Goal: Information Seeking & Learning: Learn about a topic

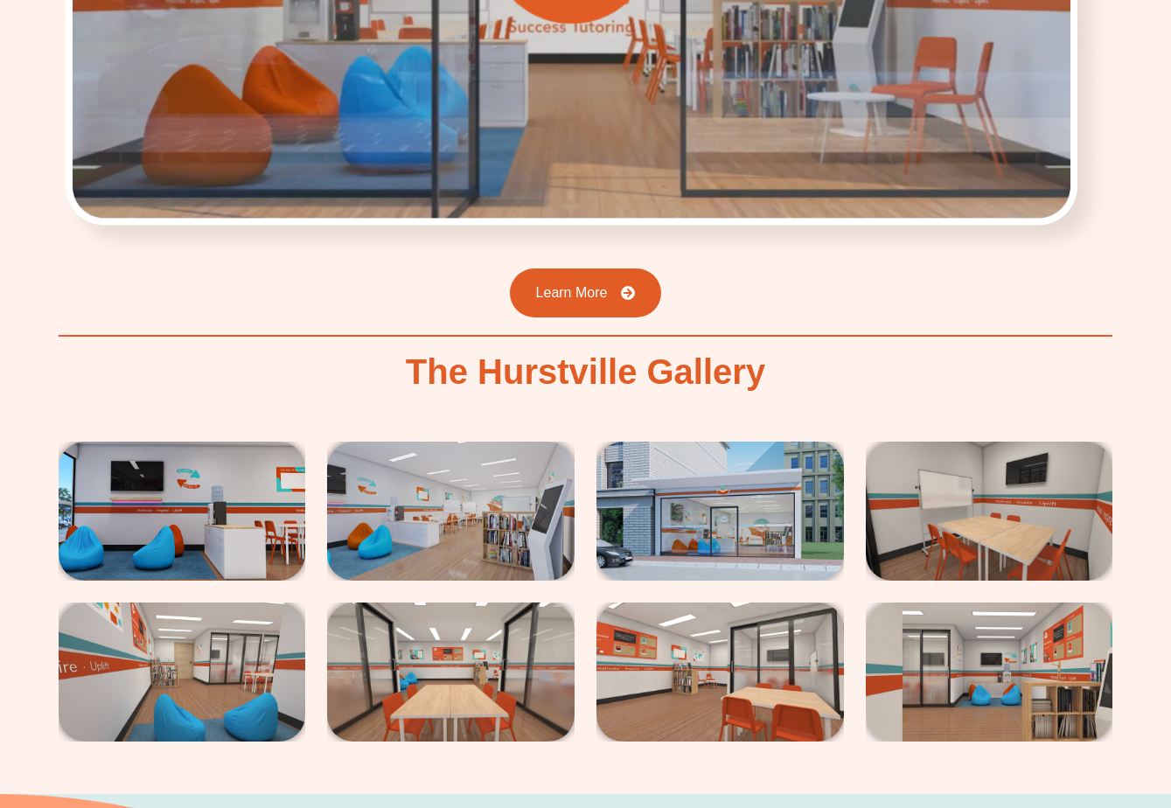
scroll to position [2712, 0]
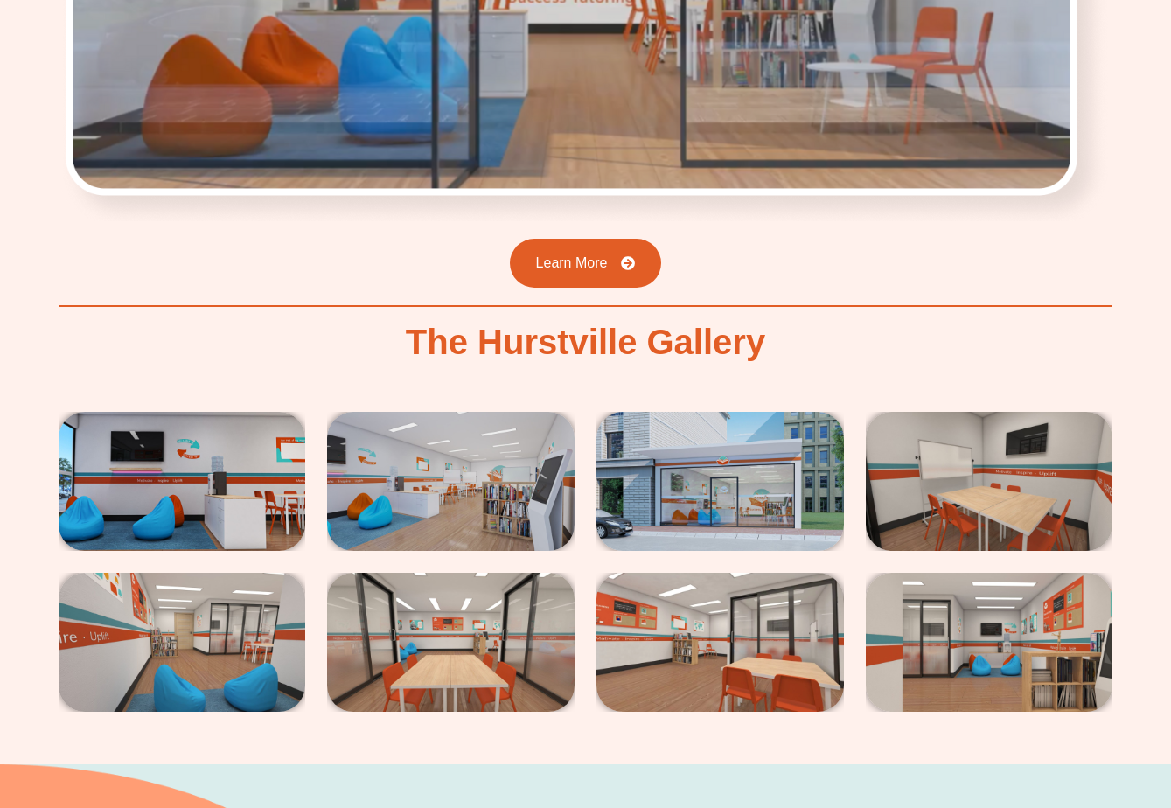
click at [764, 412] on img at bounding box center [721, 481] width 248 height 139
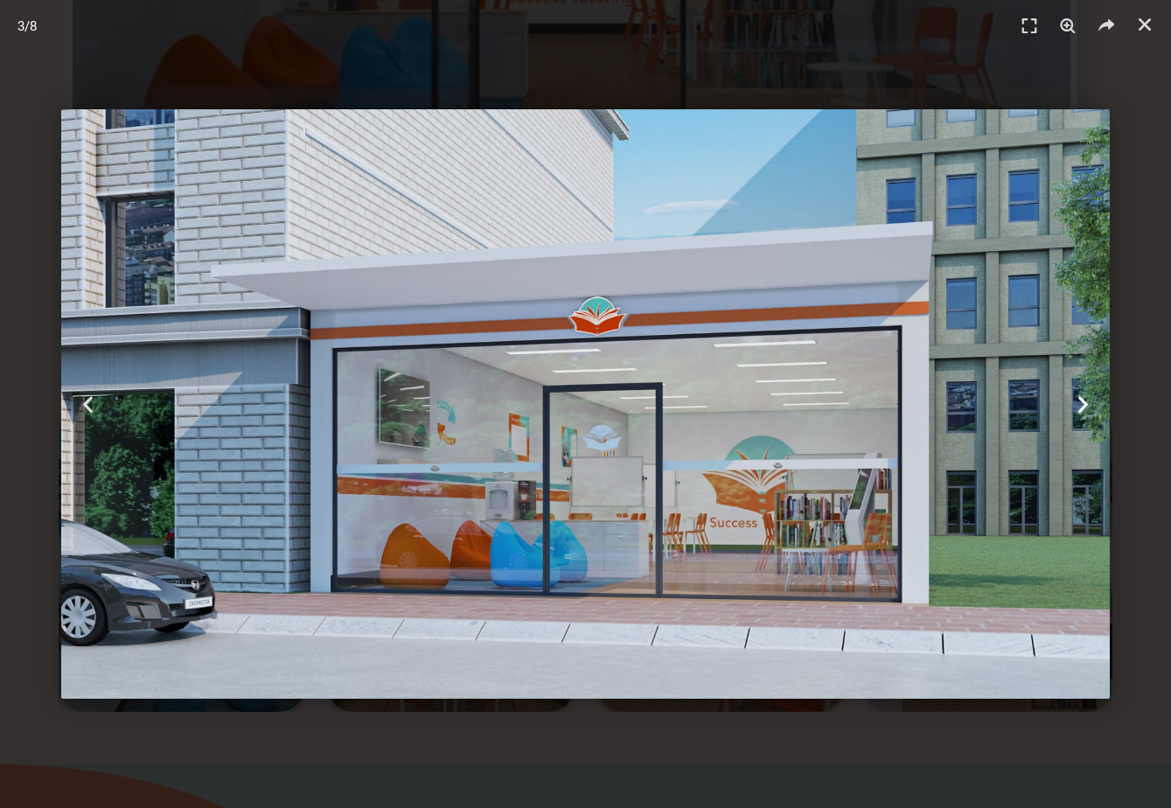
click at [1083, 402] on icon "Next slide" at bounding box center [1084, 405] width 22 height 22
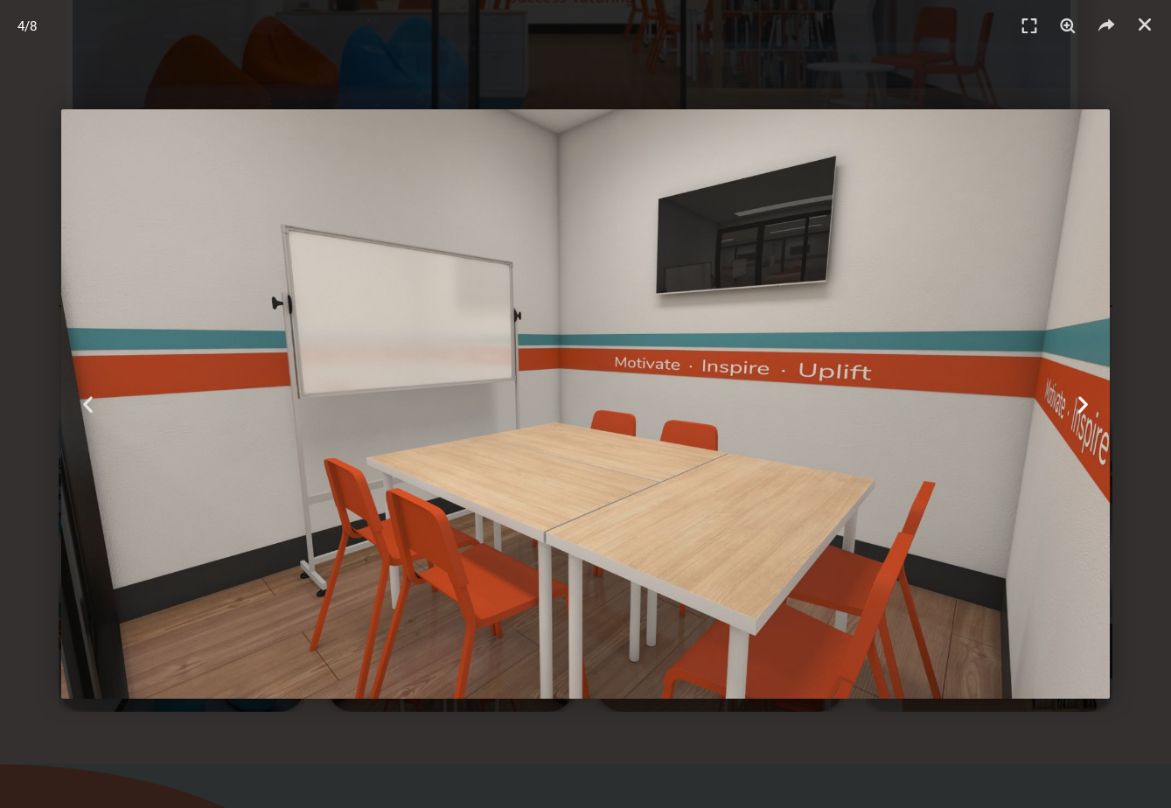
click at [1083, 402] on icon "Next slide" at bounding box center [1084, 405] width 22 height 22
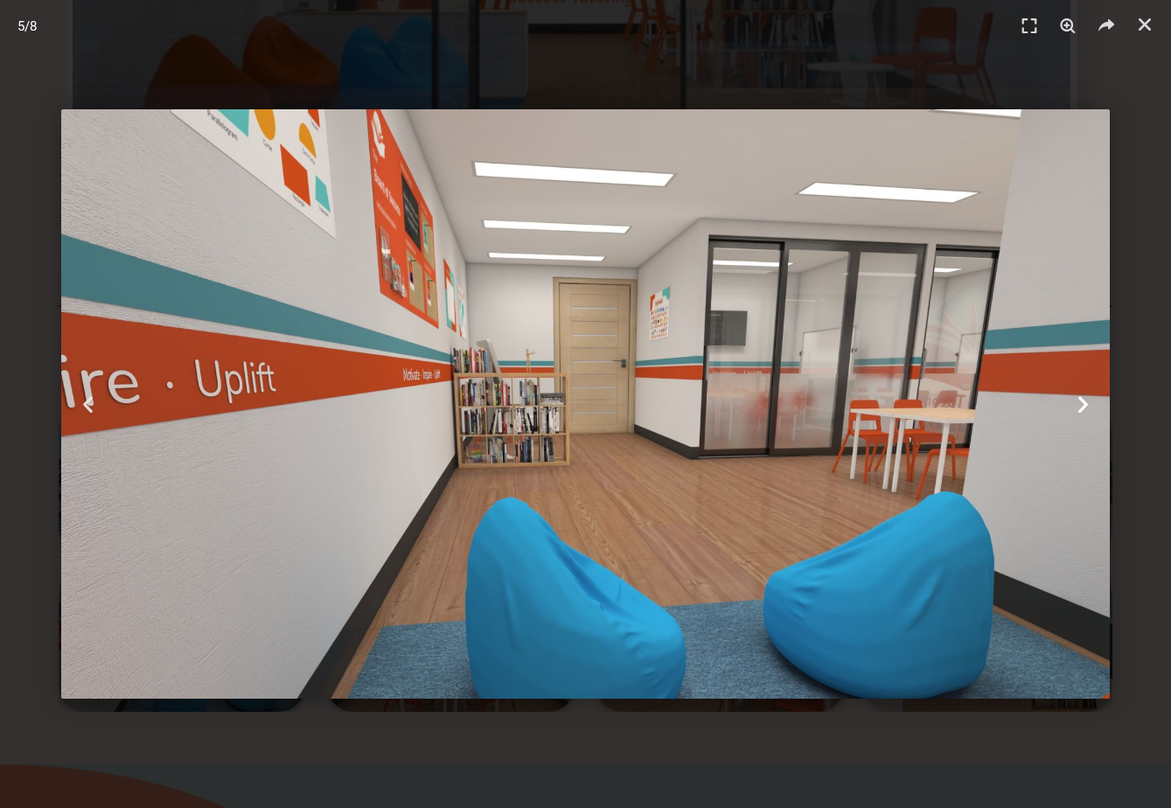
click at [1081, 402] on icon "Next slide" at bounding box center [1084, 405] width 22 height 22
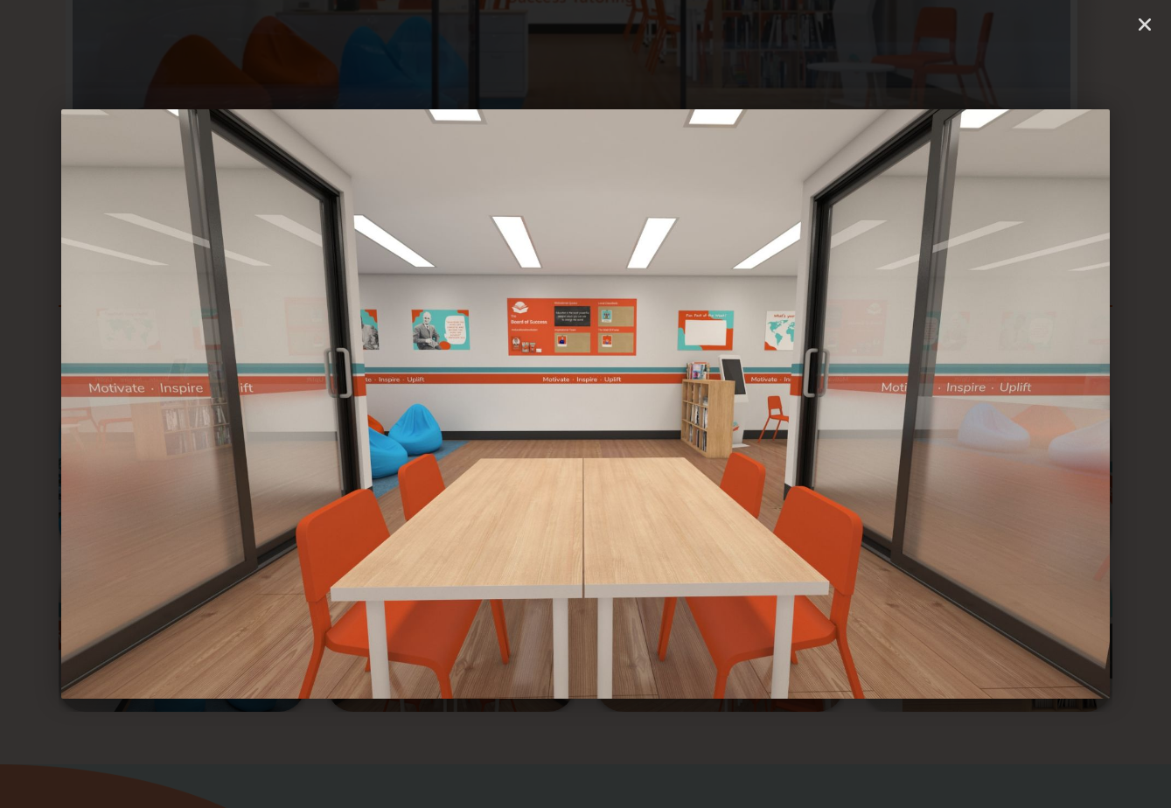
click at [1081, 402] on icon "Next slide" at bounding box center [1084, 405] width 22 height 22
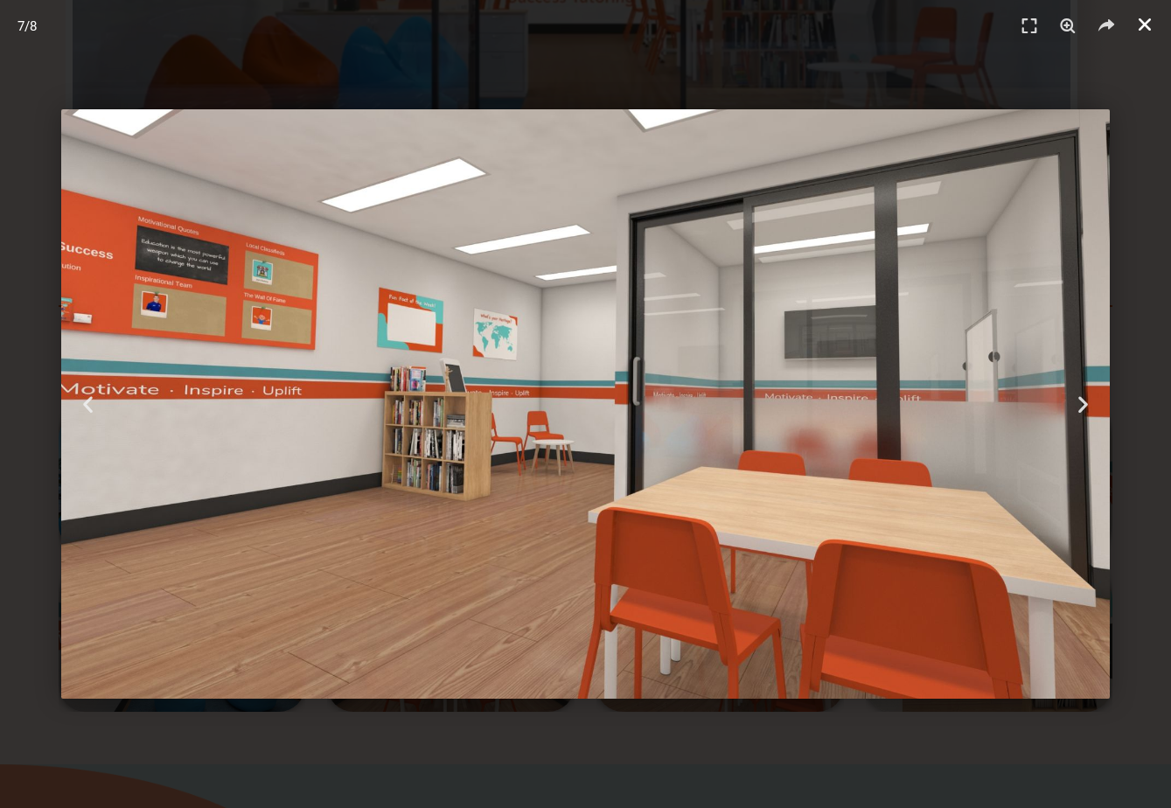
click at [1147, 17] on icon "Close (Esc)" at bounding box center [1144, 24] width 17 height 17
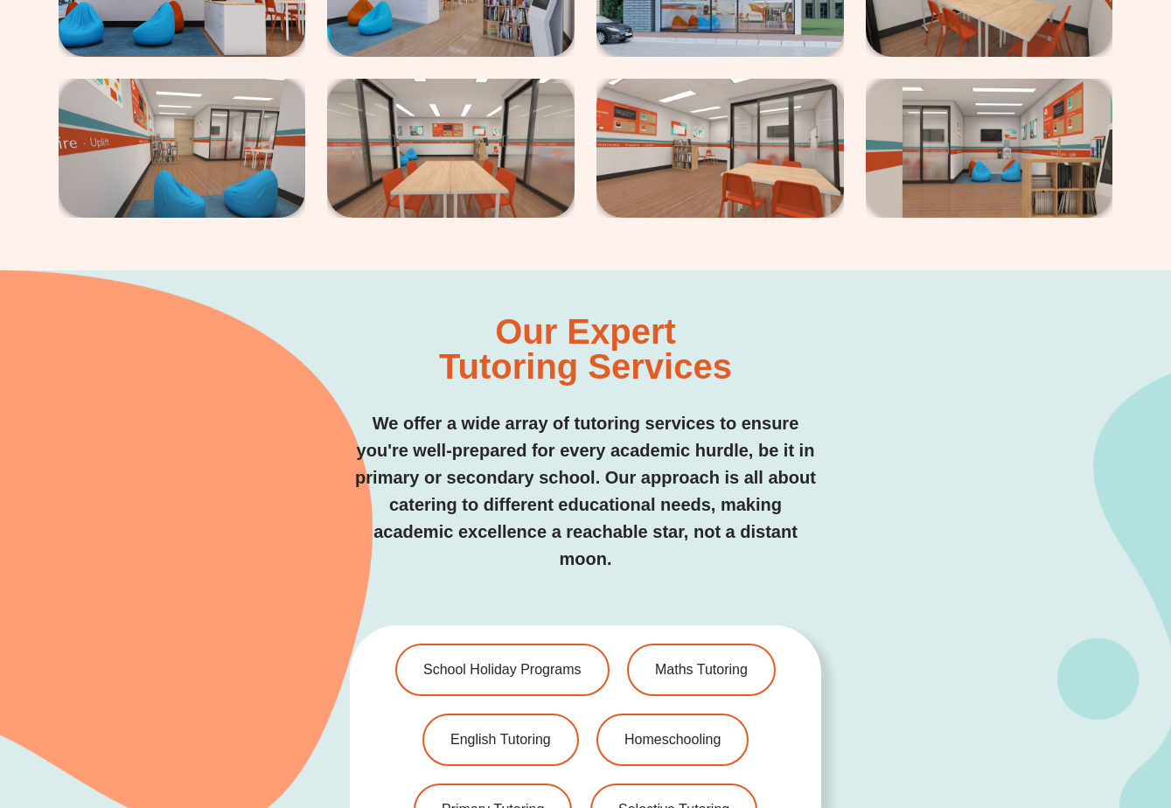
scroll to position [3412, 0]
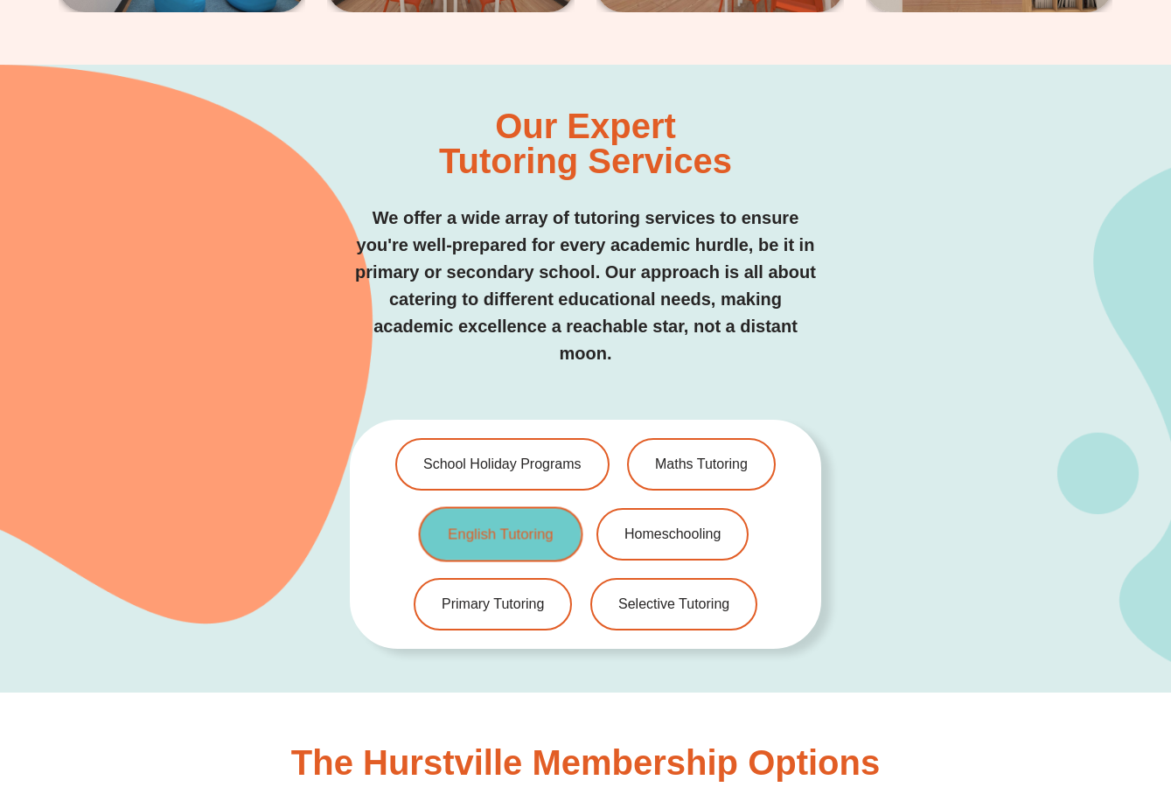
click at [501, 507] on link "English Tutoring" at bounding box center [501, 534] width 164 height 55
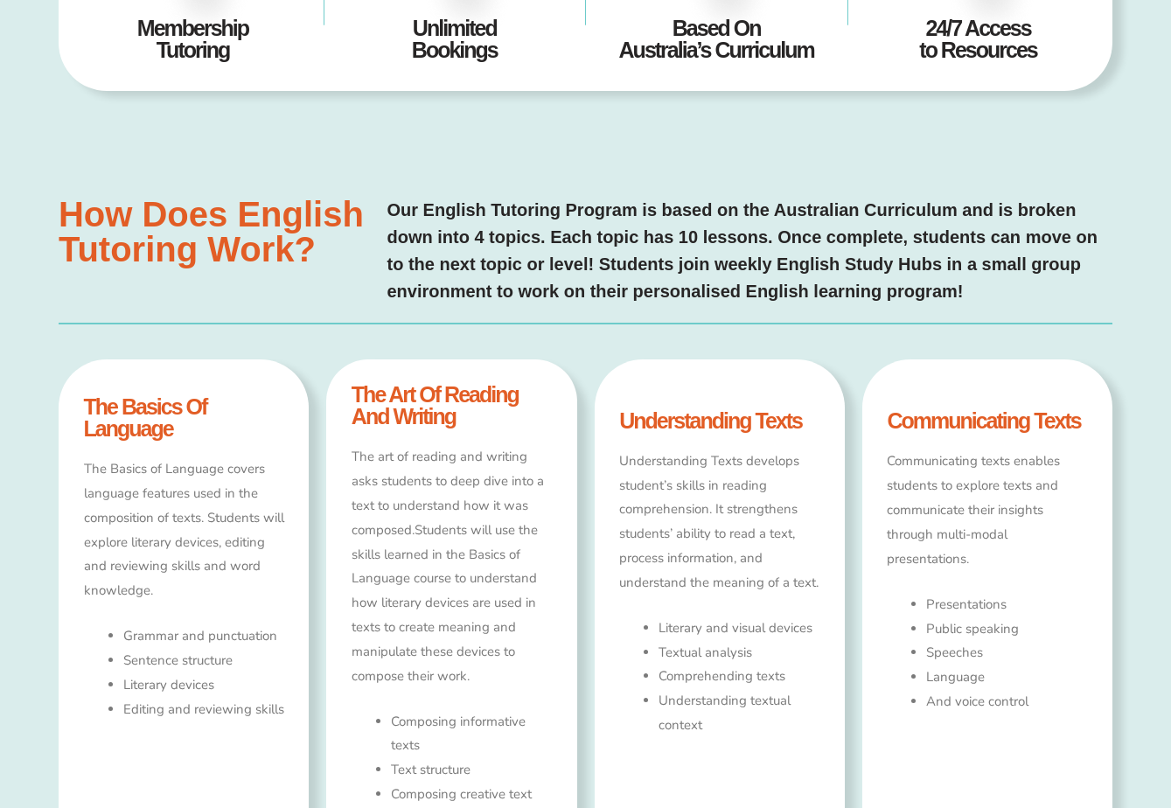
scroll to position [696, 0]
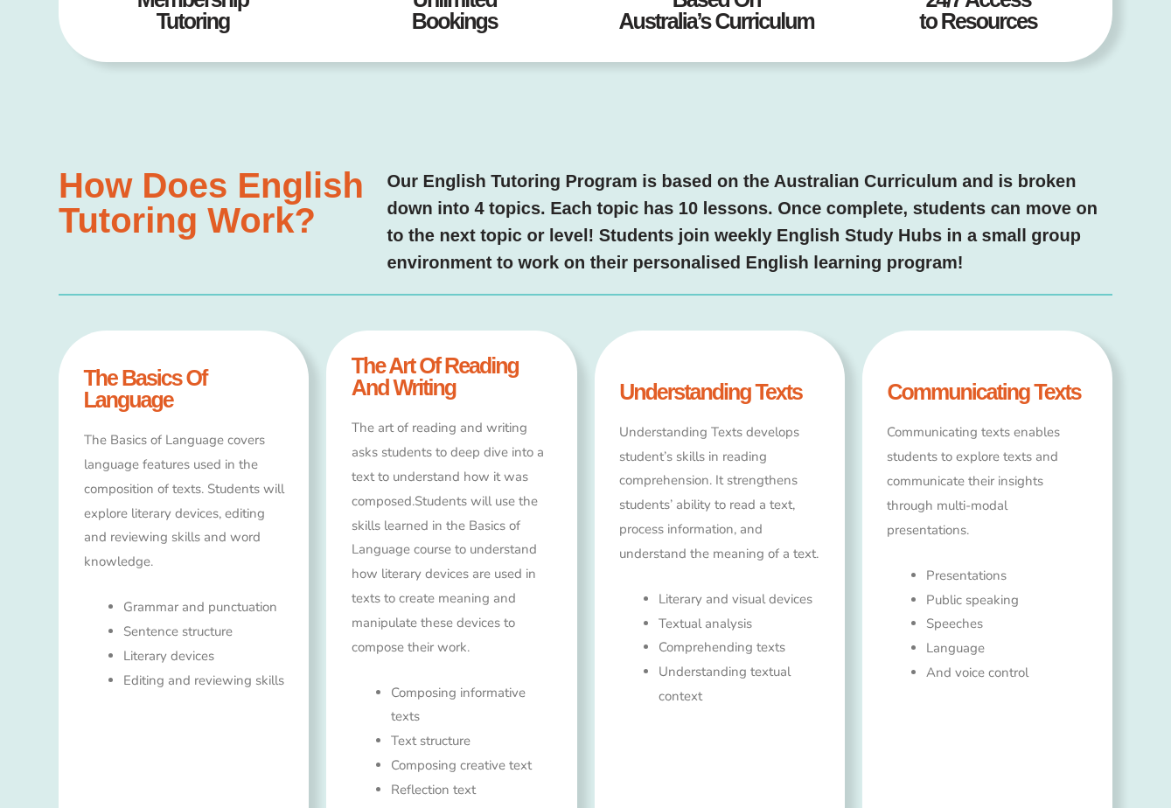
drag, startPoint x: 501, startPoint y: 484, endPoint x: 432, endPoint y: 381, distance: 123.5
click at [432, 381] on h4 "the art of reading and writing" at bounding box center [452, 377] width 200 height 44
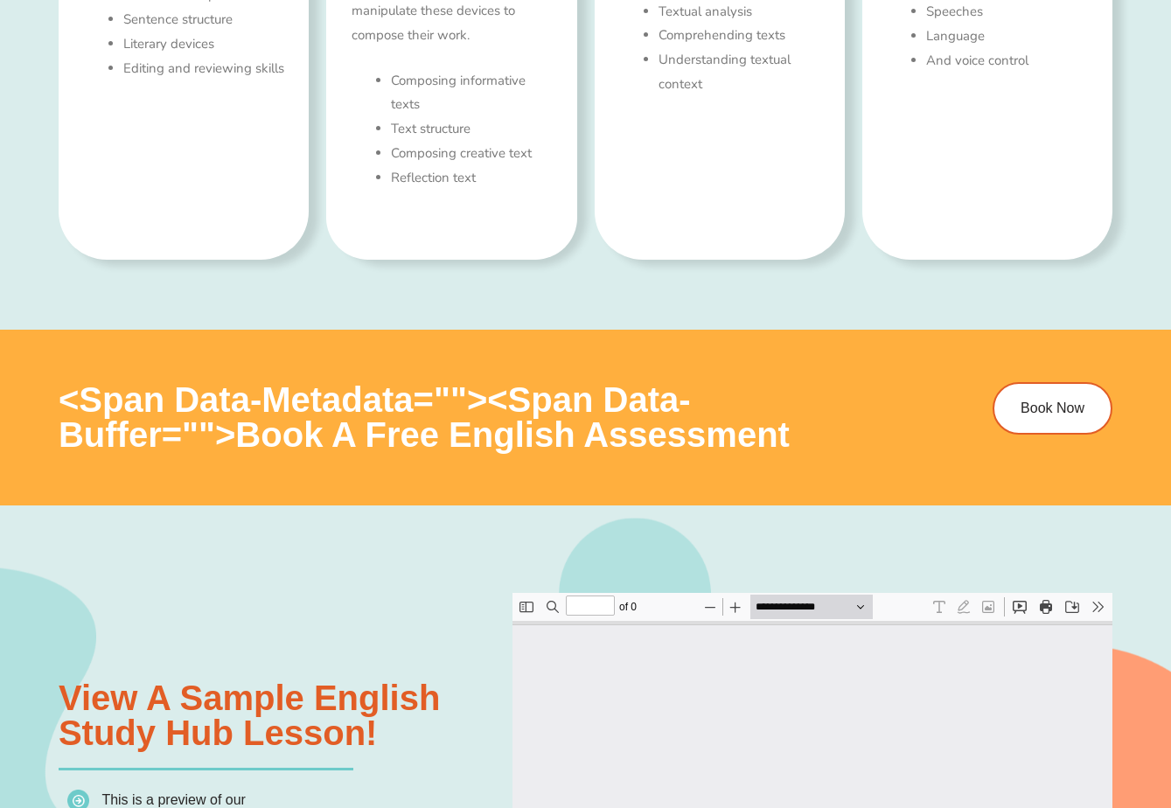
scroll to position [0, 0]
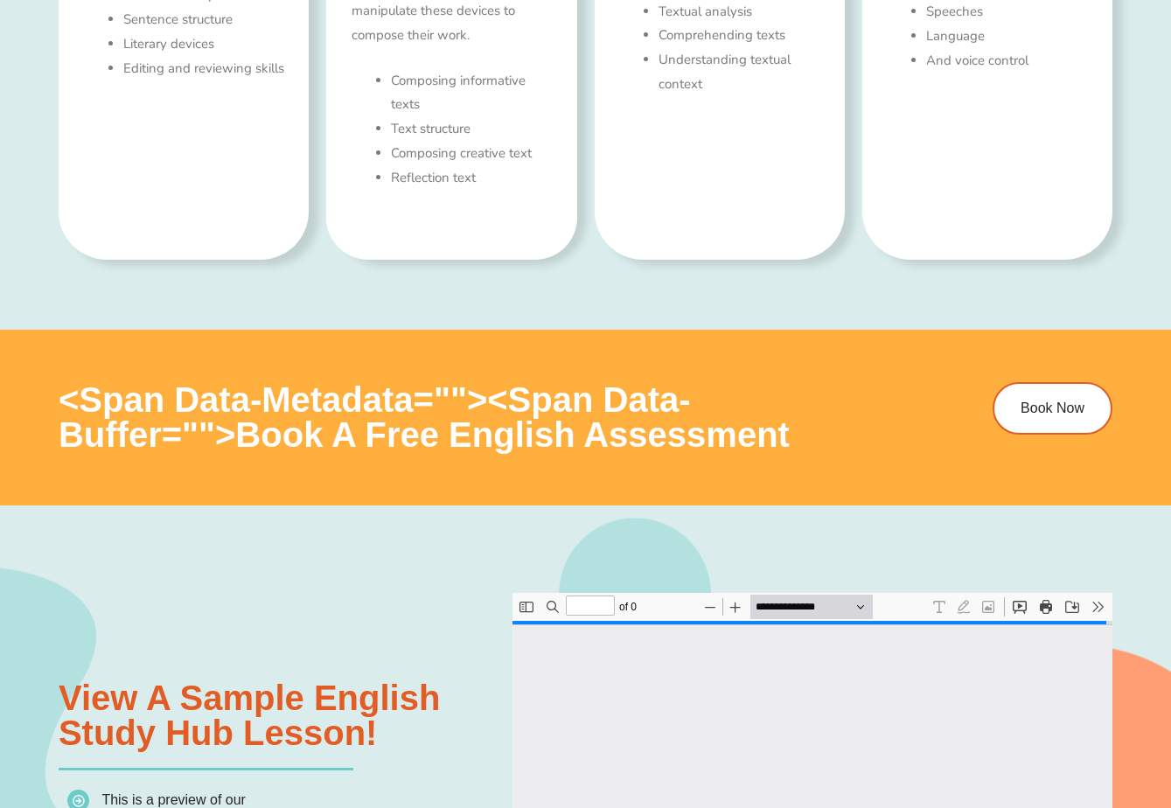
type input "*"
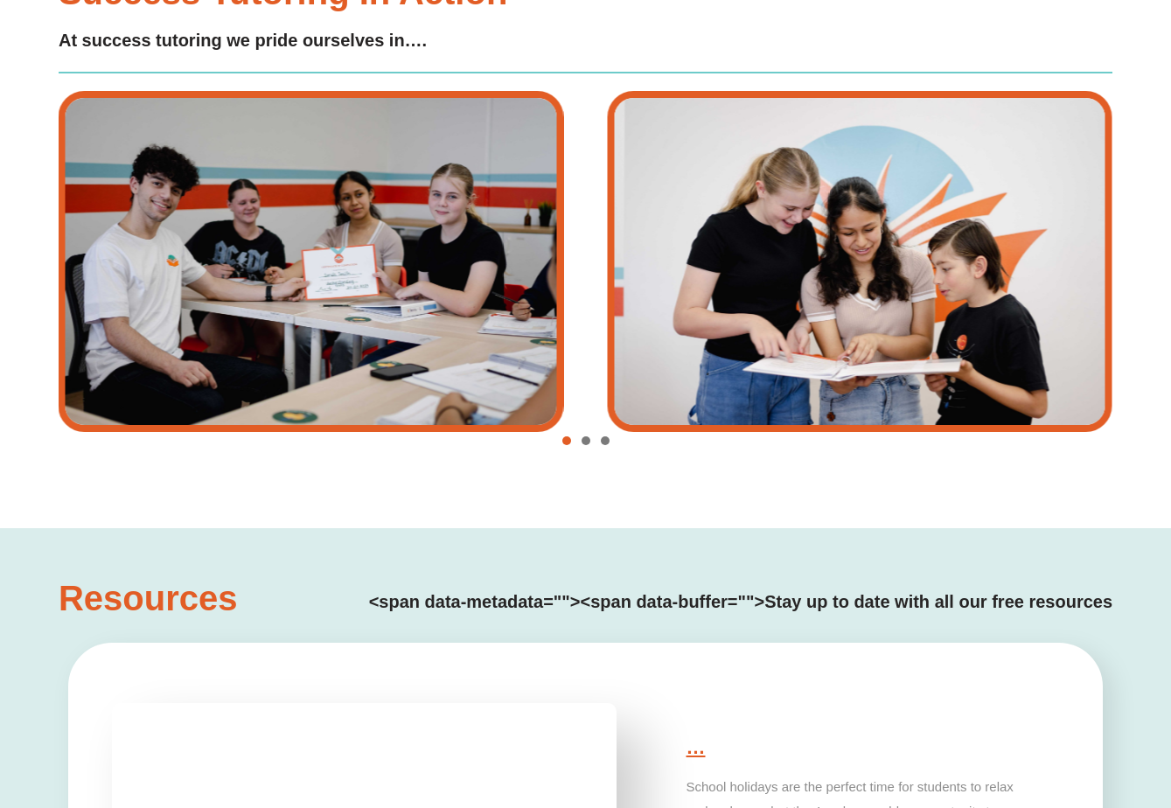
scroll to position [3845, 0]
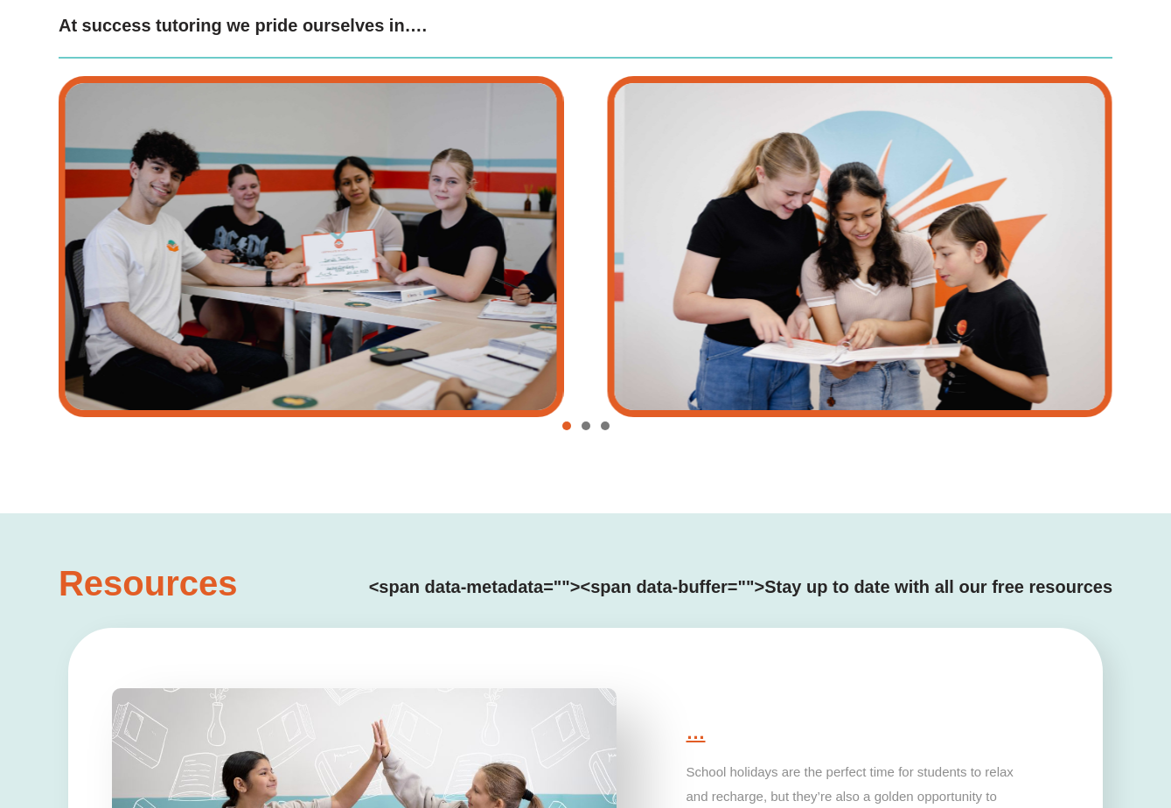
click at [586, 429] on span "Go to slide 2" at bounding box center [586, 426] width 9 height 9
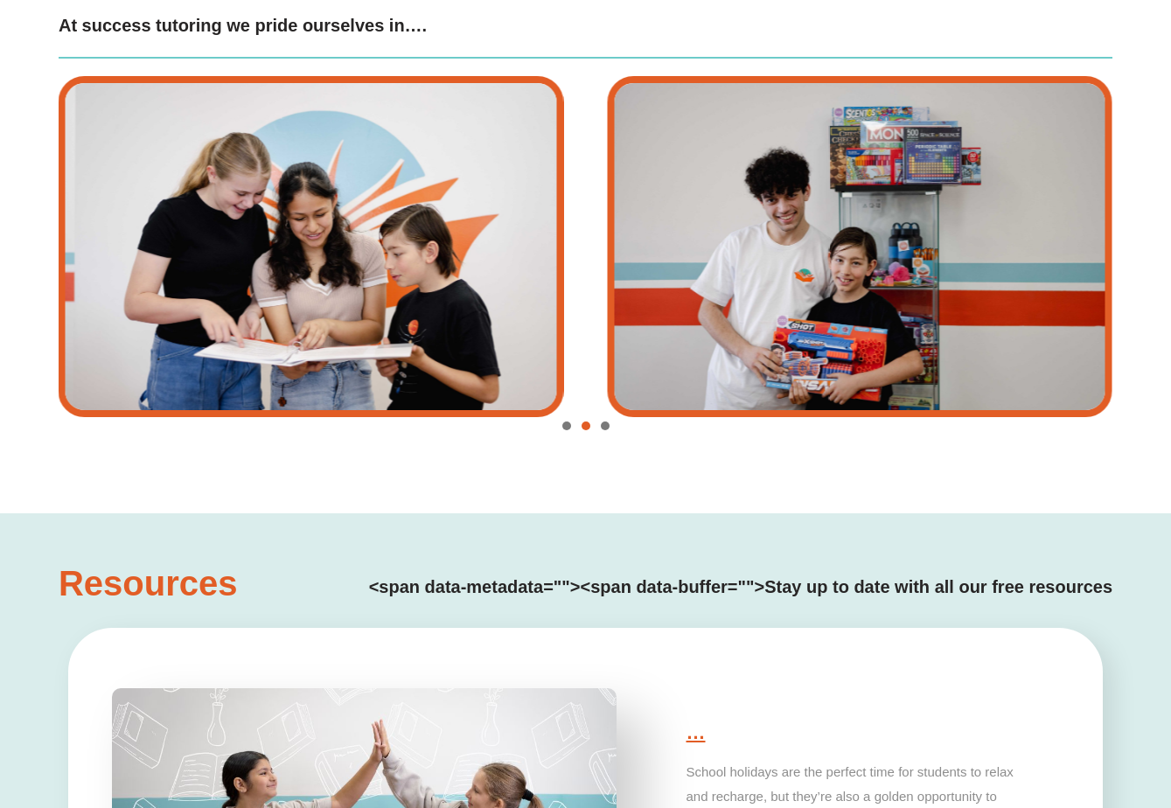
click at [605, 429] on span "Go to slide 3" at bounding box center [605, 426] width 9 height 9
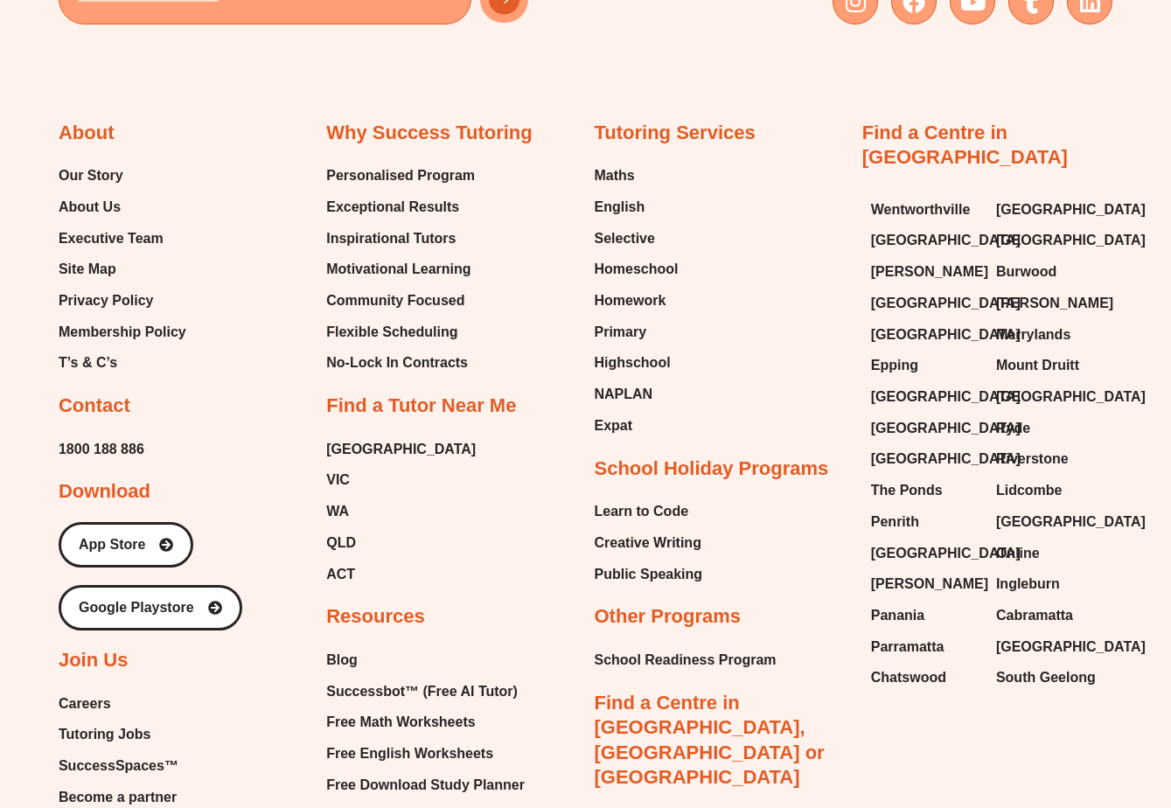
scroll to position [6295, 0]
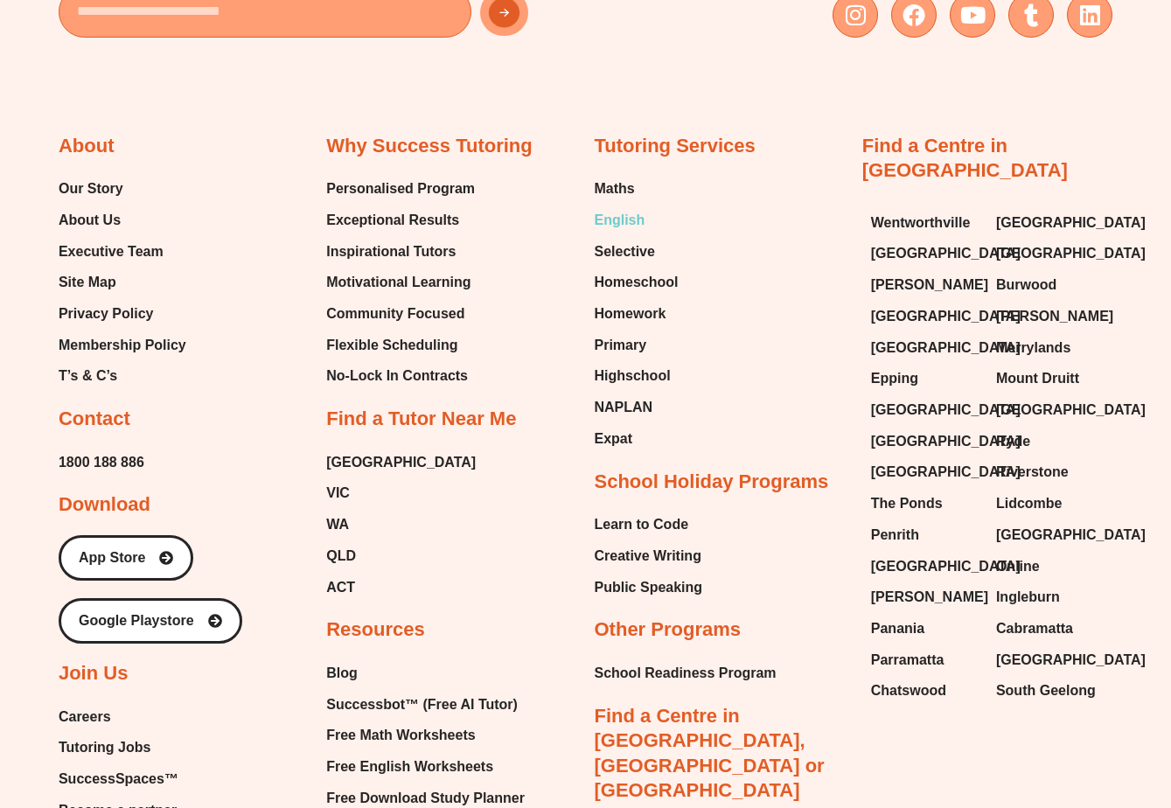
click at [623, 214] on span "English" at bounding box center [620, 220] width 51 height 26
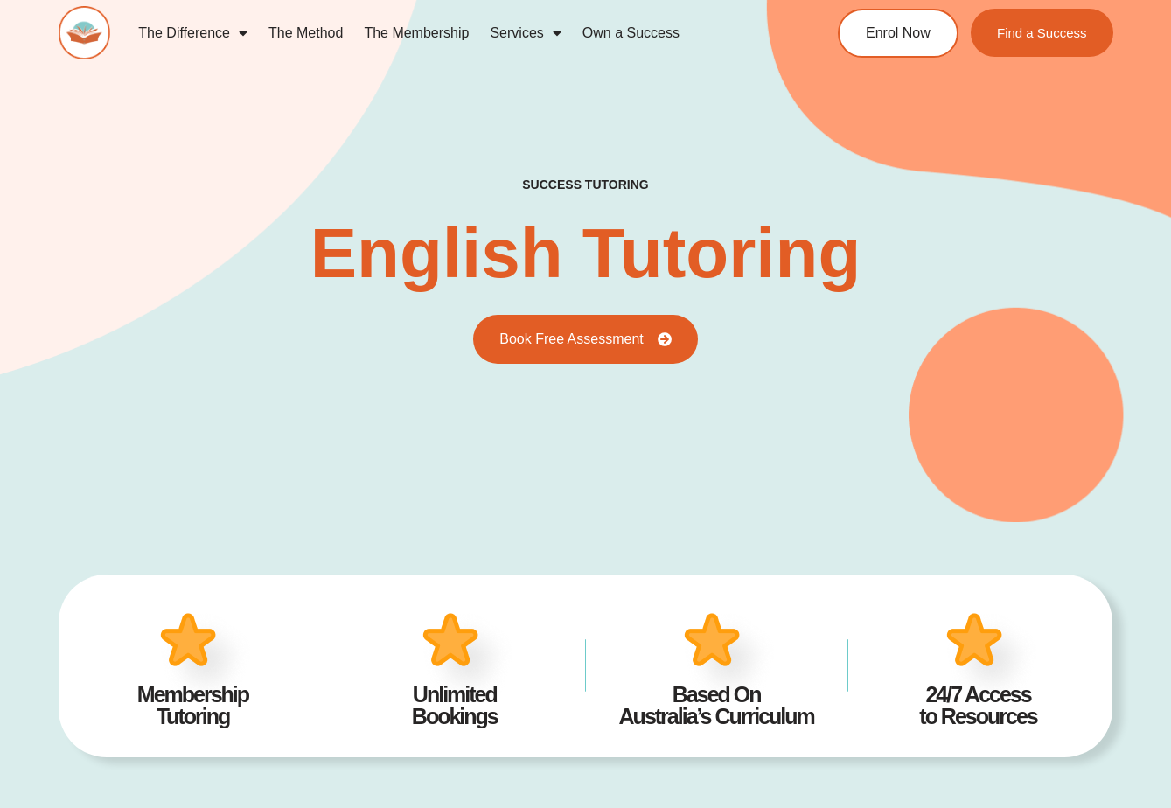
click at [291, 35] on link "The Method" at bounding box center [305, 33] width 95 height 40
